Goal: Task Accomplishment & Management: Complete application form

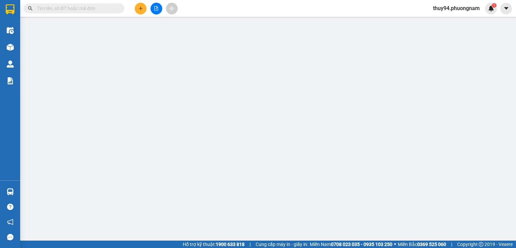
type input "0913467841"
type input "HẢI"
type input "0937028878"
type input "VY"
type input "20.000"
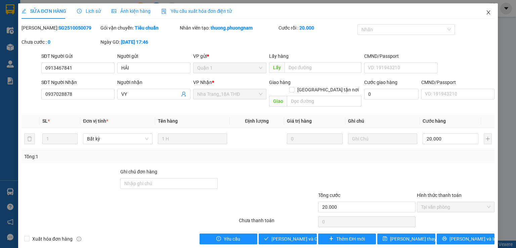
click at [486, 13] on icon "close" at bounding box center [488, 12] width 5 height 5
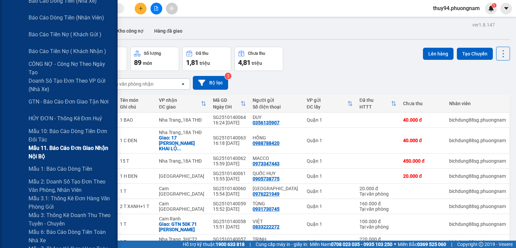
scroll to position [168, 0]
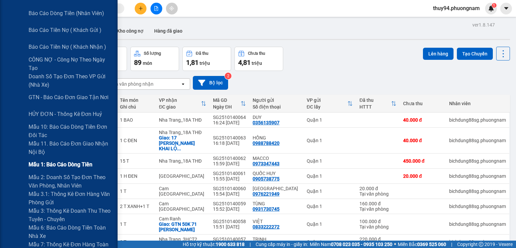
click at [66, 171] on div "12. Thống kê đơn đối tác BC Doanh số theo Văn Phòng. BC doanh số theo VP gửi ( …" at bounding box center [59, 89] width 118 height 336
